Goal: Transaction & Acquisition: Purchase product/service

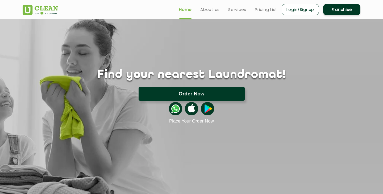
click at [170, 91] on button "Order Now" at bounding box center [192, 94] width 106 height 14
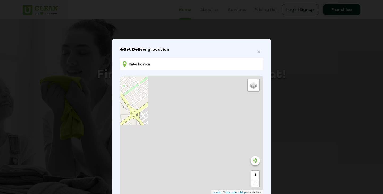
type input "[STREET_ADDRESS][PERSON_NAME]"
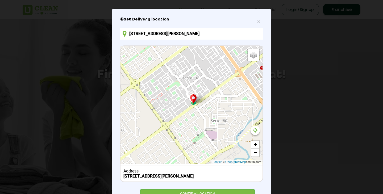
scroll to position [53, 0]
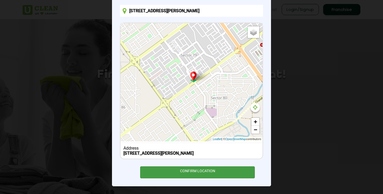
click at [206, 170] on div "CONFIRM LOCATION" at bounding box center [197, 173] width 115 height 12
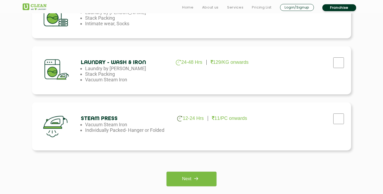
scroll to position [443, 0]
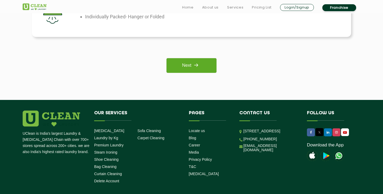
click at [198, 68] on img at bounding box center [196, 65] width 10 height 10
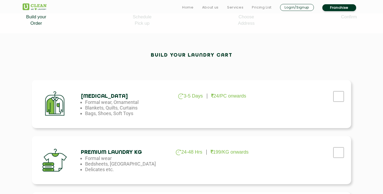
scroll to position [136, 0]
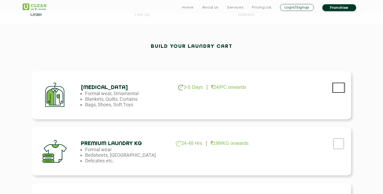
click at [339, 89] on input "checkbox" at bounding box center [338, 87] width 13 height 11
checkbox input "true"
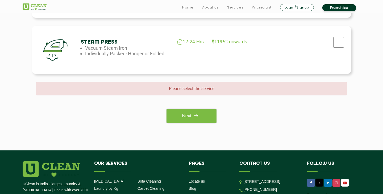
scroll to position [412, 0]
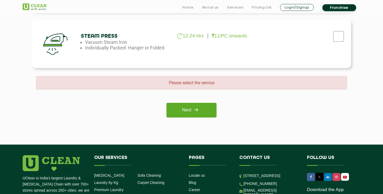
click at [199, 107] on img at bounding box center [196, 110] width 10 height 10
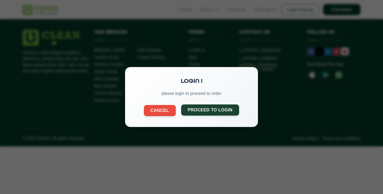
click at [209, 111] on button "Proceed to Login" at bounding box center [210, 110] width 58 height 11
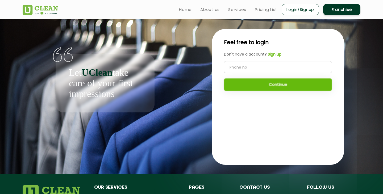
click at [241, 69] on input "tel" at bounding box center [278, 67] width 108 height 12
type input "8557062045"
click at [267, 85] on button "Continue" at bounding box center [278, 84] width 108 height 13
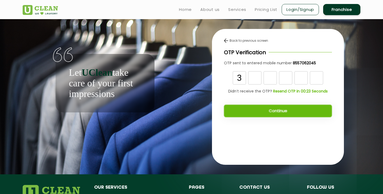
type input "3"
type input "8"
type input "6"
type input "0"
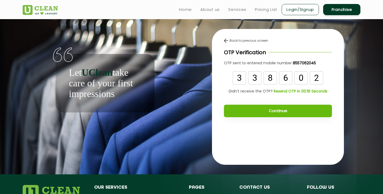
type input "2"
click at [278, 110] on button "Continue" at bounding box center [278, 111] width 108 height 13
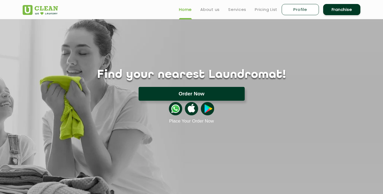
click at [190, 92] on button "Order Now" at bounding box center [192, 94] width 106 height 14
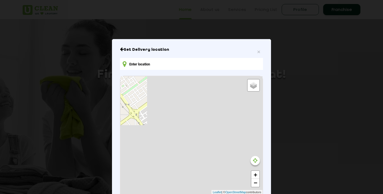
type input "842, Sector 78, Sahibzada Ajit Singh Nagar, Punjab 140301, India"
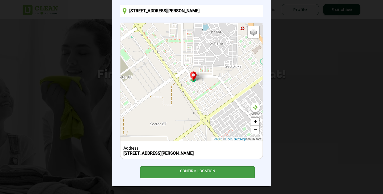
click at [196, 171] on div "CONFIRM LOCATION" at bounding box center [197, 173] width 115 height 12
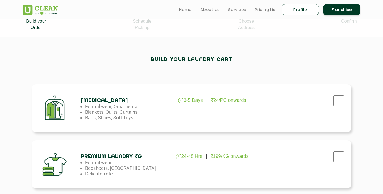
scroll to position [122, 0]
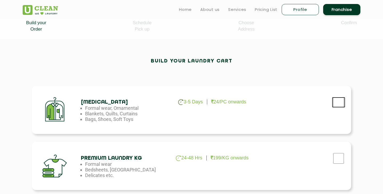
click at [338, 106] on input "checkbox" at bounding box center [338, 102] width 13 height 11
checkbox input "true"
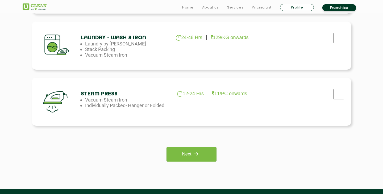
scroll to position [359, 0]
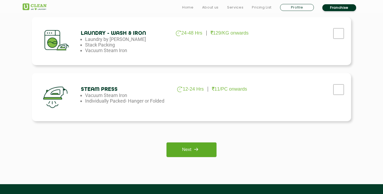
click at [185, 149] on link "Next" at bounding box center [192, 150] width 50 height 15
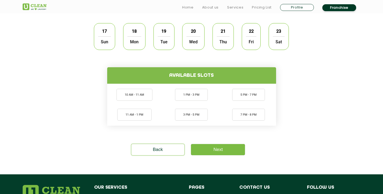
scroll to position [173, 0]
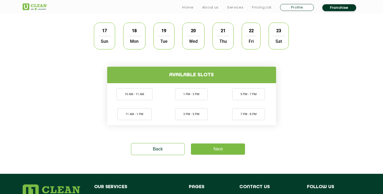
click at [104, 33] on span "17" at bounding box center [105, 31] width 10 height 10
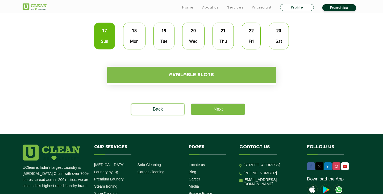
click at [178, 77] on h4 "Available slots" at bounding box center [191, 75] width 169 height 16
click at [135, 40] on span "Mon" at bounding box center [134, 41] width 14 height 11
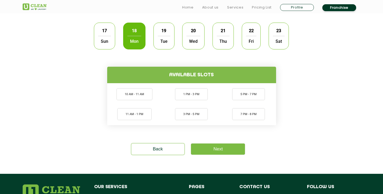
click at [107, 38] on span "Sun" at bounding box center [104, 41] width 13 height 11
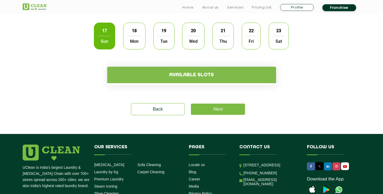
click at [128, 39] on span "Mon" at bounding box center [134, 41] width 14 height 11
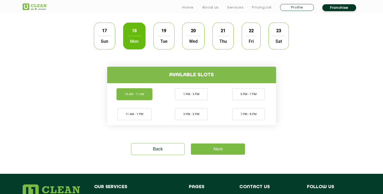
click at [140, 92] on li "10 AM - 11 AM" at bounding box center [135, 94] width 36 height 12
click at [229, 149] on link "Next" at bounding box center [218, 149] width 54 height 11
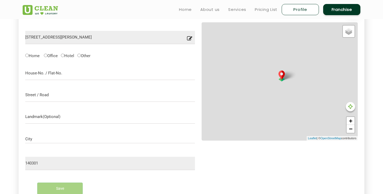
scroll to position [164, 0]
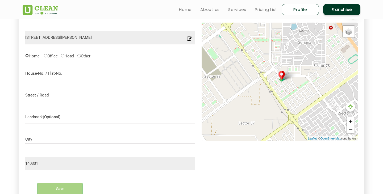
click at [28, 56] on input "Home" at bounding box center [26, 55] width 3 height 3
radio input "true"
click at [36, 72] on input "text" at bounding box center [110, 73] width 170 height 13
type input "House number 843"
click at [34, 95] on input "text" at bounding box center [110, 95] width 170 height 13
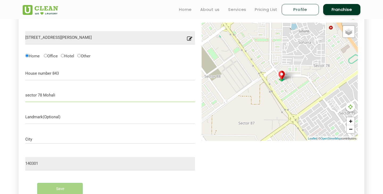
type input "sector 78 Mohali"
click at [32, 121] on input "text" at bounding box center [110, 117] width 170 height 13
type input "Park facing backside of shivalik school"
click at [31, 136] on div "City" at bounding box center [110, 137] width 170 height 11
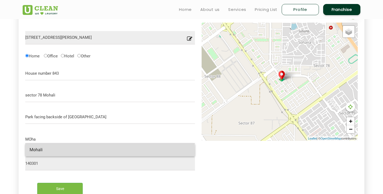
click at [32, 152] on span "Mohali" at bounding box center [36, 149] width 13 height 5
type input "Mohali"
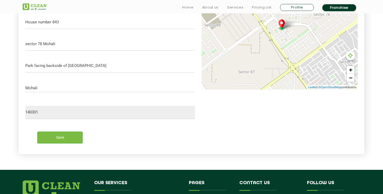
scroll to position [217, 0]
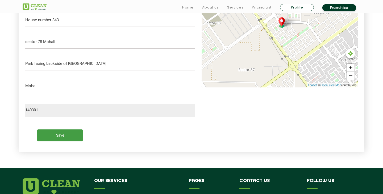
click at [60, 138] on input "Save" at bounding box center [59, 136] width 45 height 12
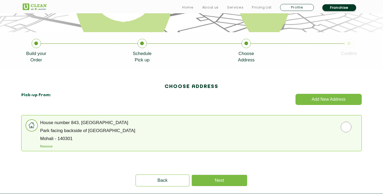
scroll to position [91, 0]
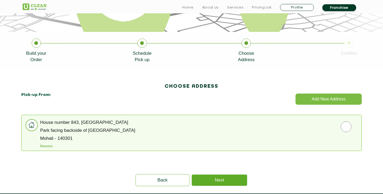
click at [224, 184] on link "Next" at bounding box center [219, 180] width 55 height 11
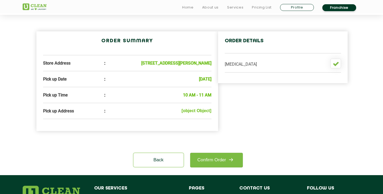
scroll to position [150, 0]
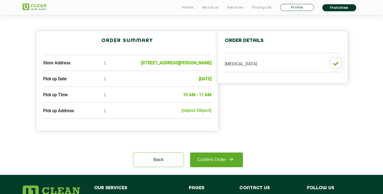
click at [218, 167] on link "Confirm Order" at bounding box center [216, 160] width 53 height 15
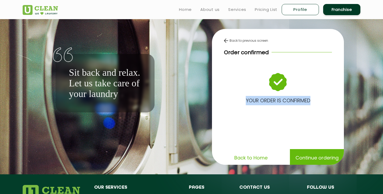
drag, startPoint x: 242, startPoint y: 76, endPoint x: 325, endPoint y: 173, distance: 127.5
click at [325, 173] on div "Back to previous screen Order confirmed YOUR ORDER IS CONFIRMED Back to Home Co…" at bounding box center [278, 96] width 165 height 155
click at [356, 120] on div "Back to previous screen Order confirmed YOUR ORDER IS CONFIRMED Back to Home Co…" at bounding box center [278, 96] width 165 height 155
